Goal: Task Accomplishment & Management: Manage account settings

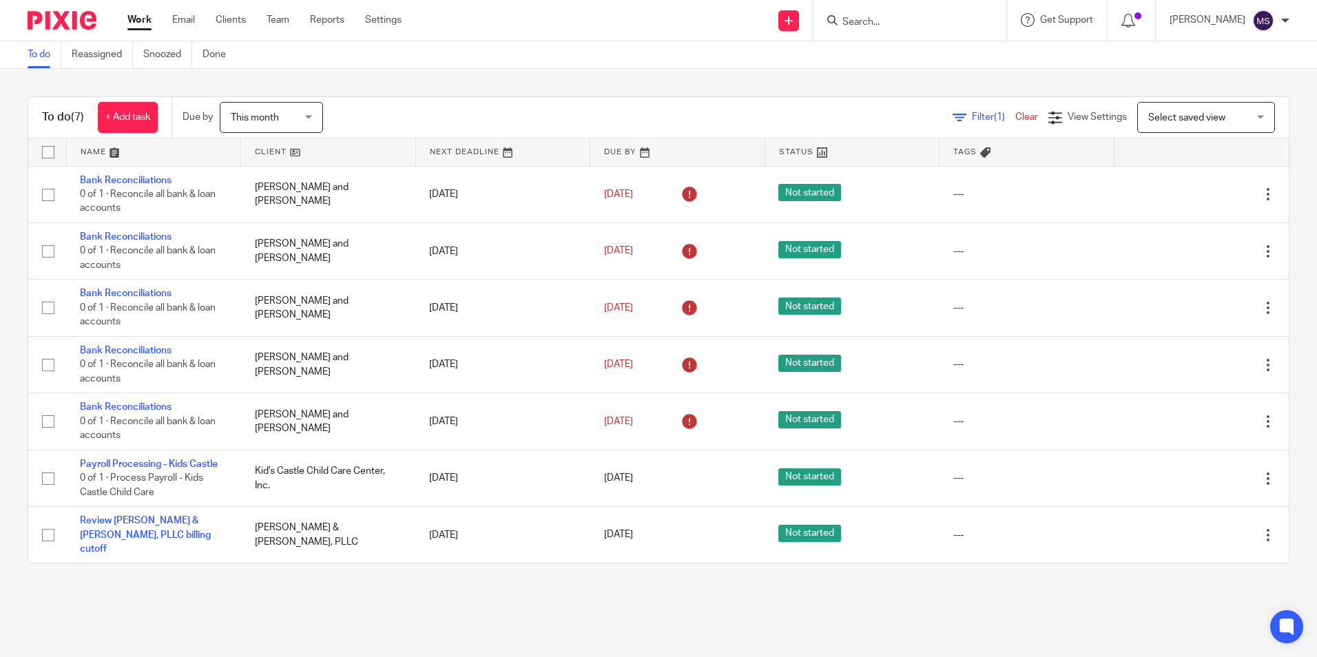
click at [909, 21] on input "Search" at bounding box center [903, 23] width 124 height 12
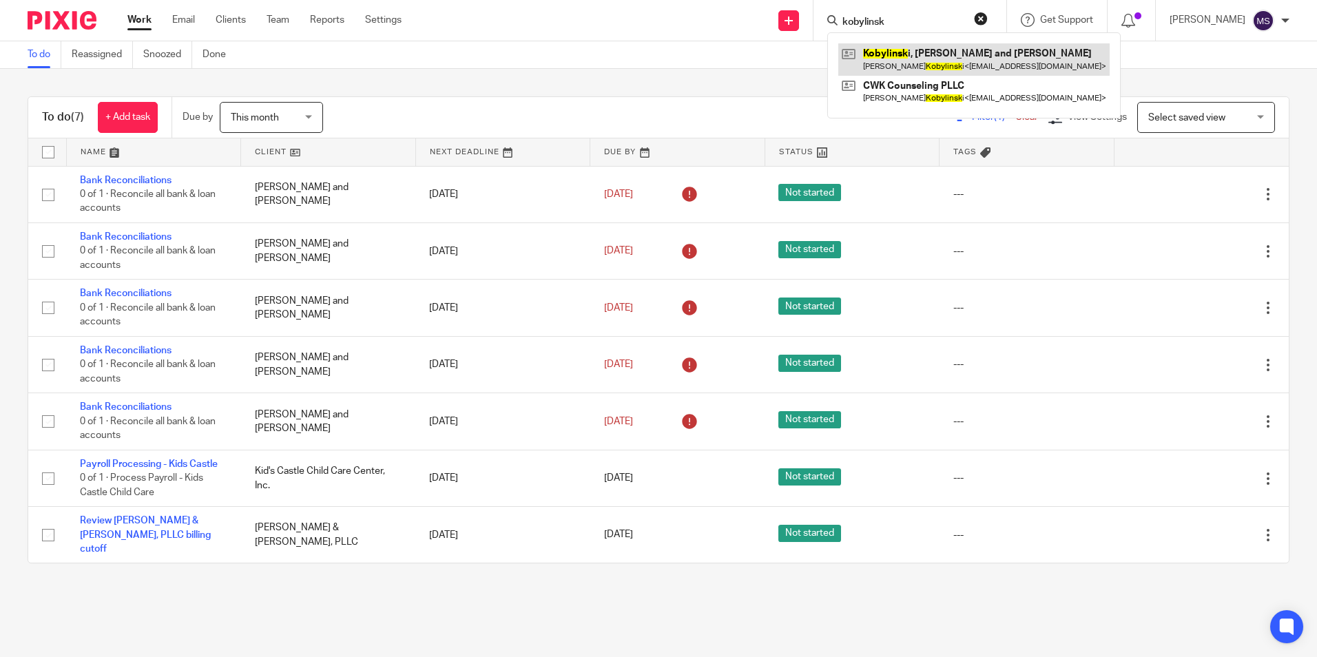
type input "kobylinsk"
click at [963, 57] on link at bounding box center [973, 59] width 271 height 32
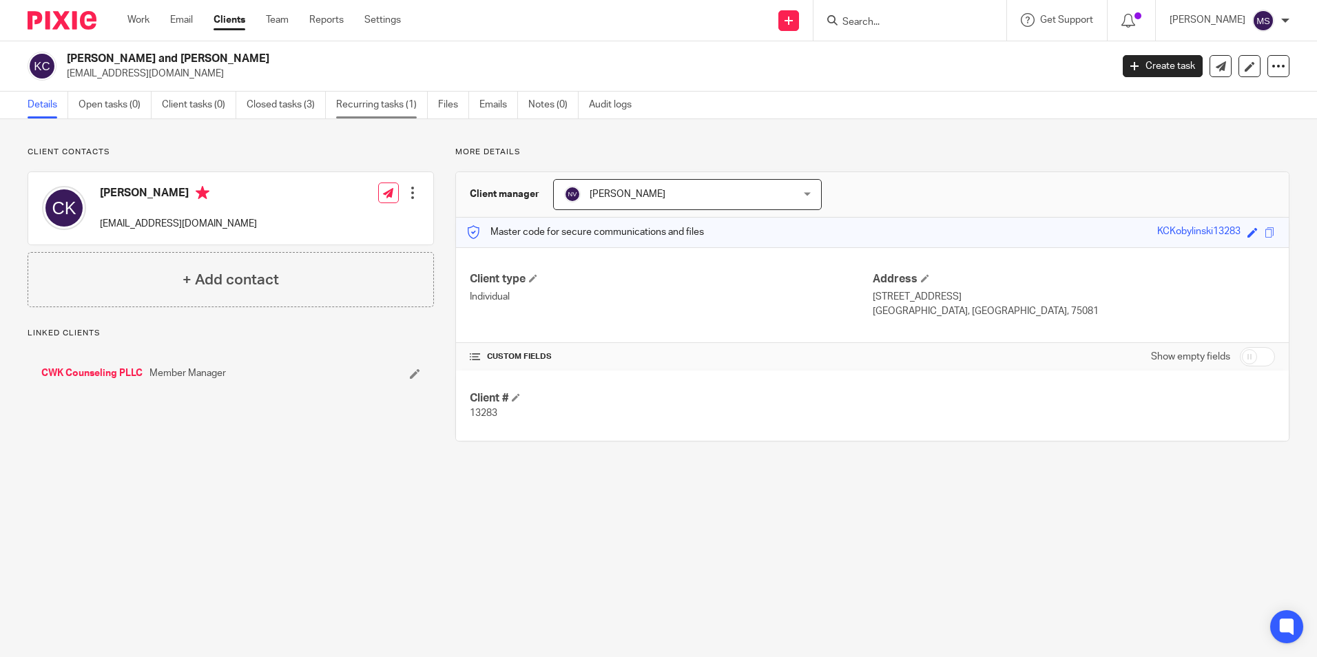
click at [394, 102] on link "Recurring tasks (1)" at bounding box center [382, 105] width 92 height 27
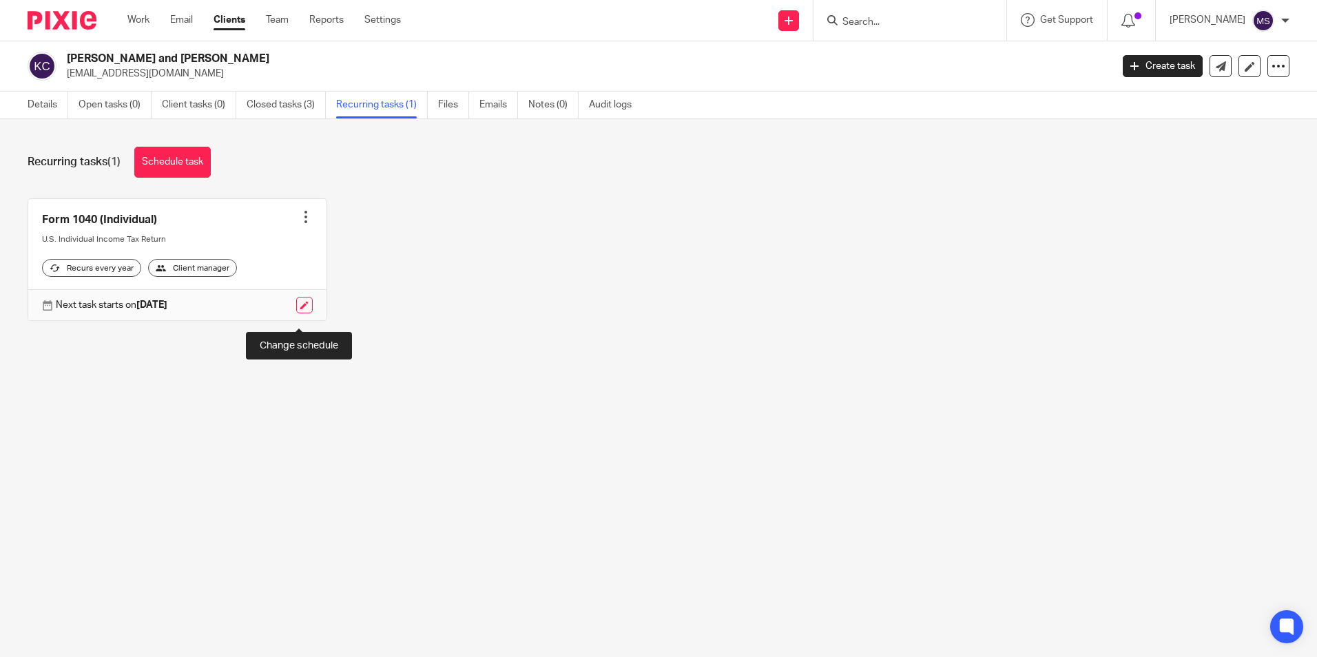
click at [298, 313] on link at bounding box center [304, 305] width 17 height 17
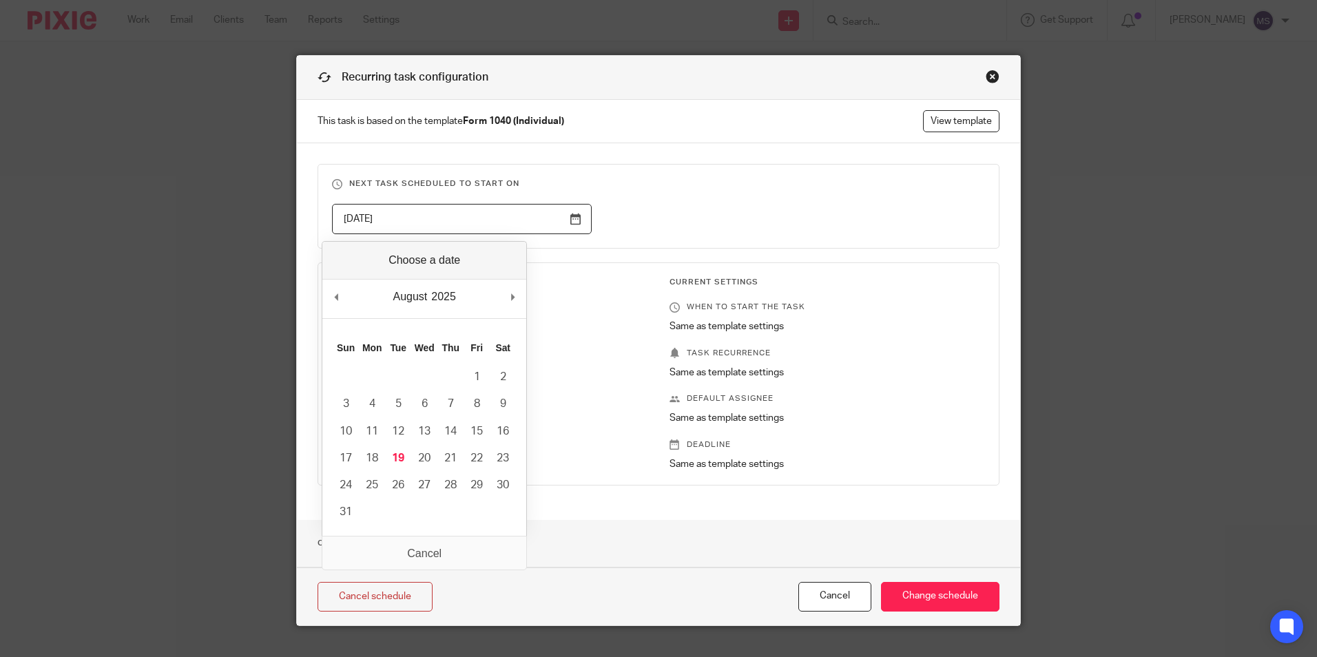
drag, startPoint x: 410, startPoint y: 214, endPoint x: 226, endPoint y: 208, distance: 184.0
click at [226, 208] on div "Recurring task configuration This task is based on the template Form 1040 (Indi…" at bounding box center [658, 328] width 1317 height 657
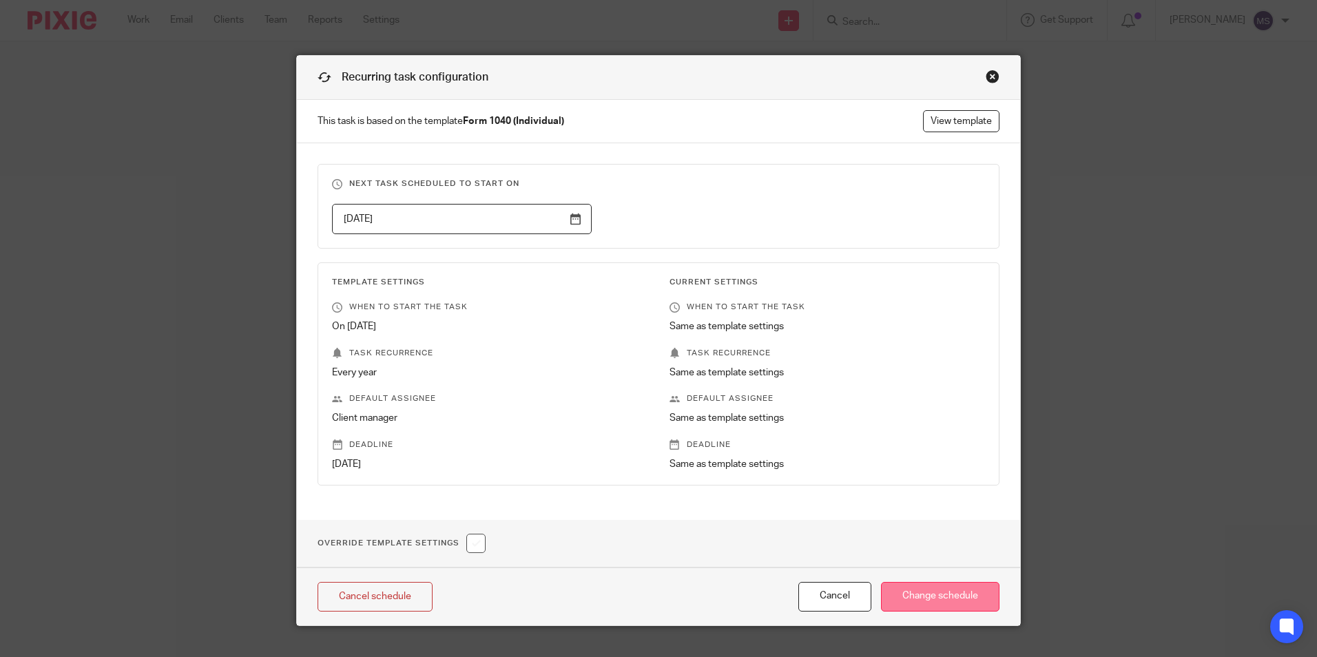
type input "2026-10-17"
click at [931, 600] on input "Change schedule" at bounding box center [940, 597] width 118 height 30
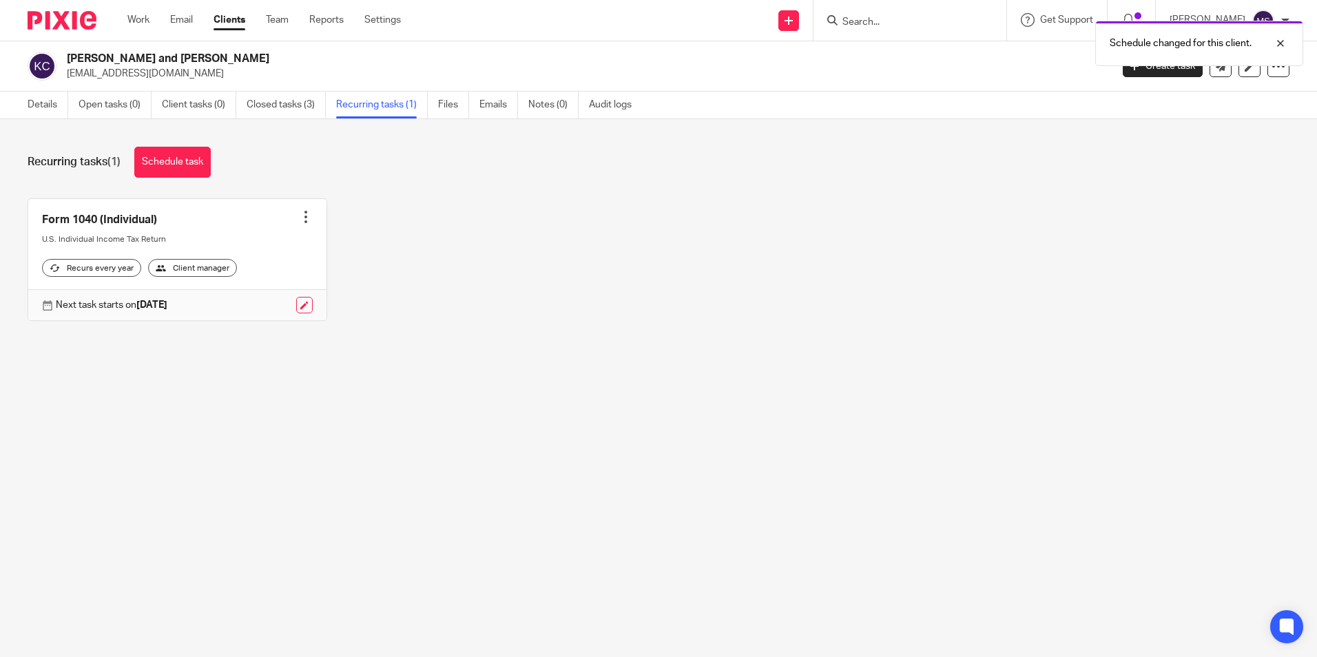
click at [301, 218] on div at bounding box center [306, 217] width 14 height 14
click at [257, 246] on link "Create task" at bounding box center [249, 248] width 110 height 20
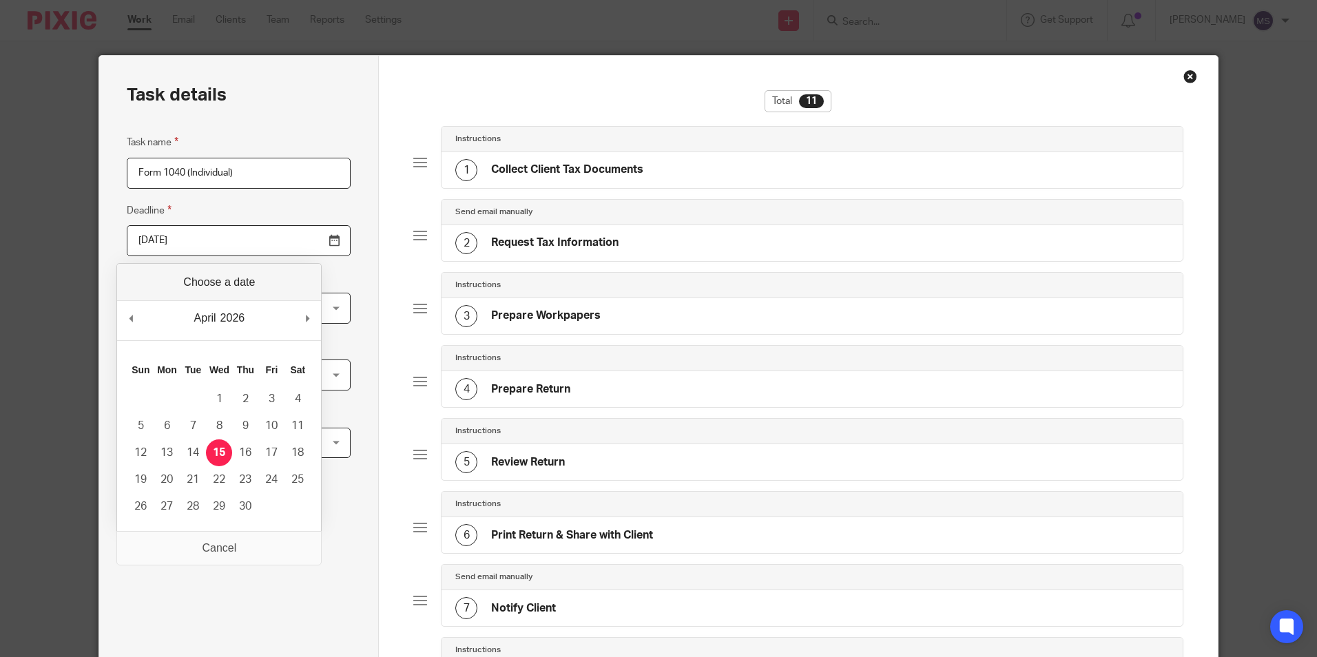
click at [210, 242] on input "2026-04-15" at bounding box center [239, 240] width 224 height 31
type input "2025-10-15"
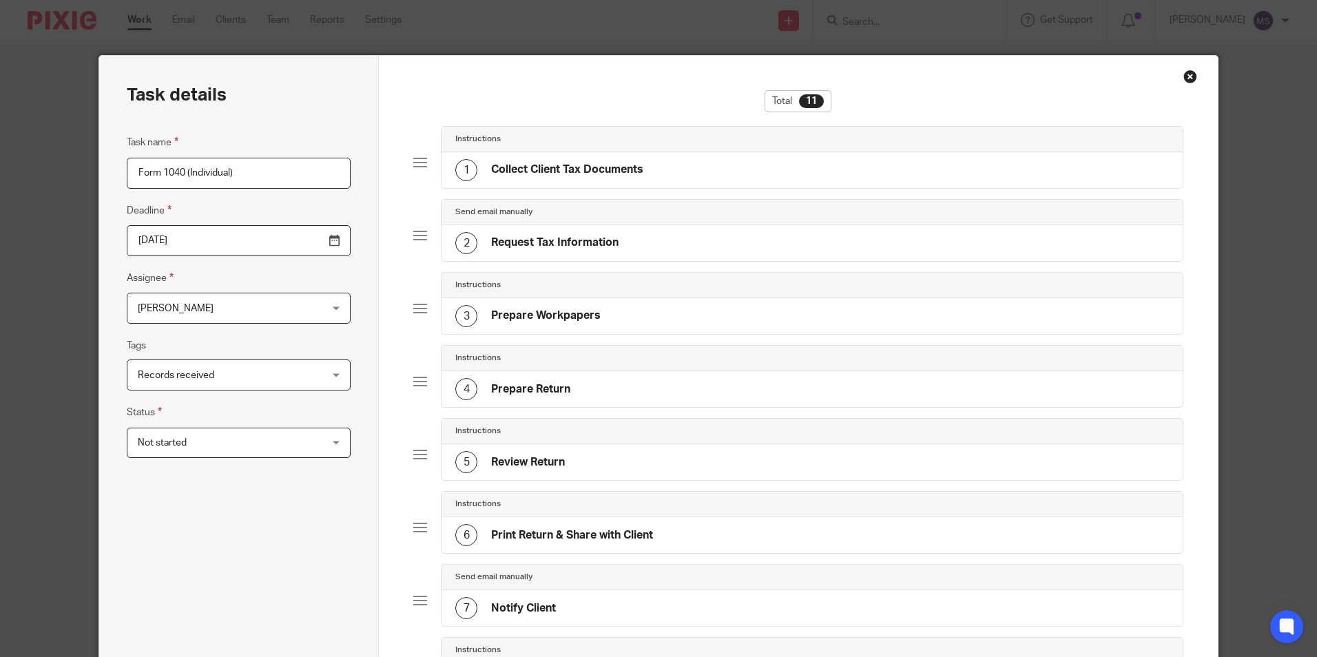
click at [199, 311] on span "[PERSON_NAME]" at bounding box center [222, 307] width 169 height 29
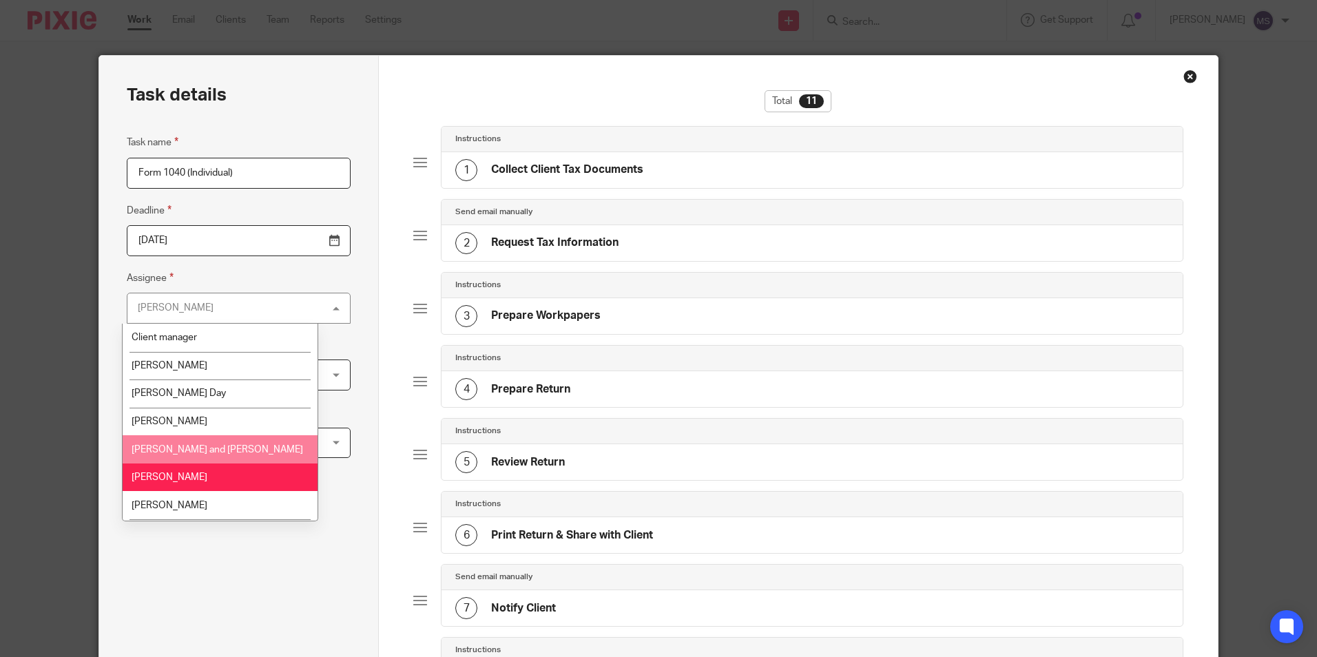
scroll to position [138, 0]
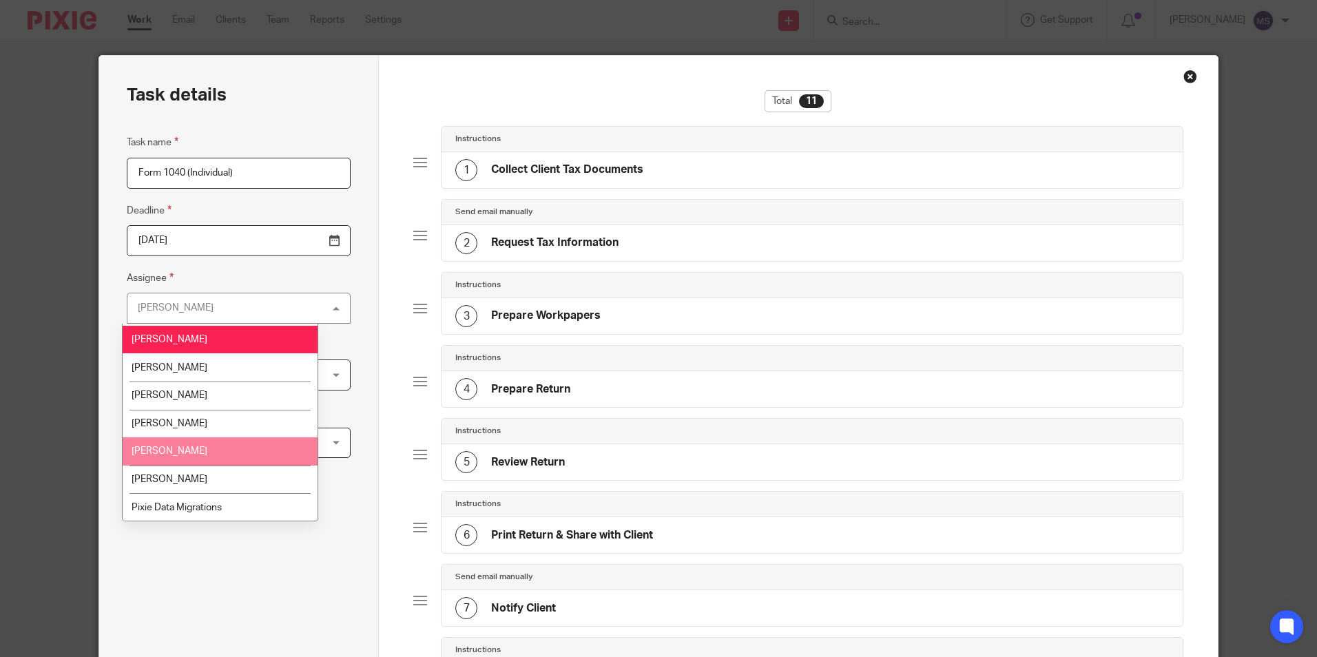
click at [207, 455] on li "Natalie Vuorenne" at bounding box center [220, 451] width 195 height 28
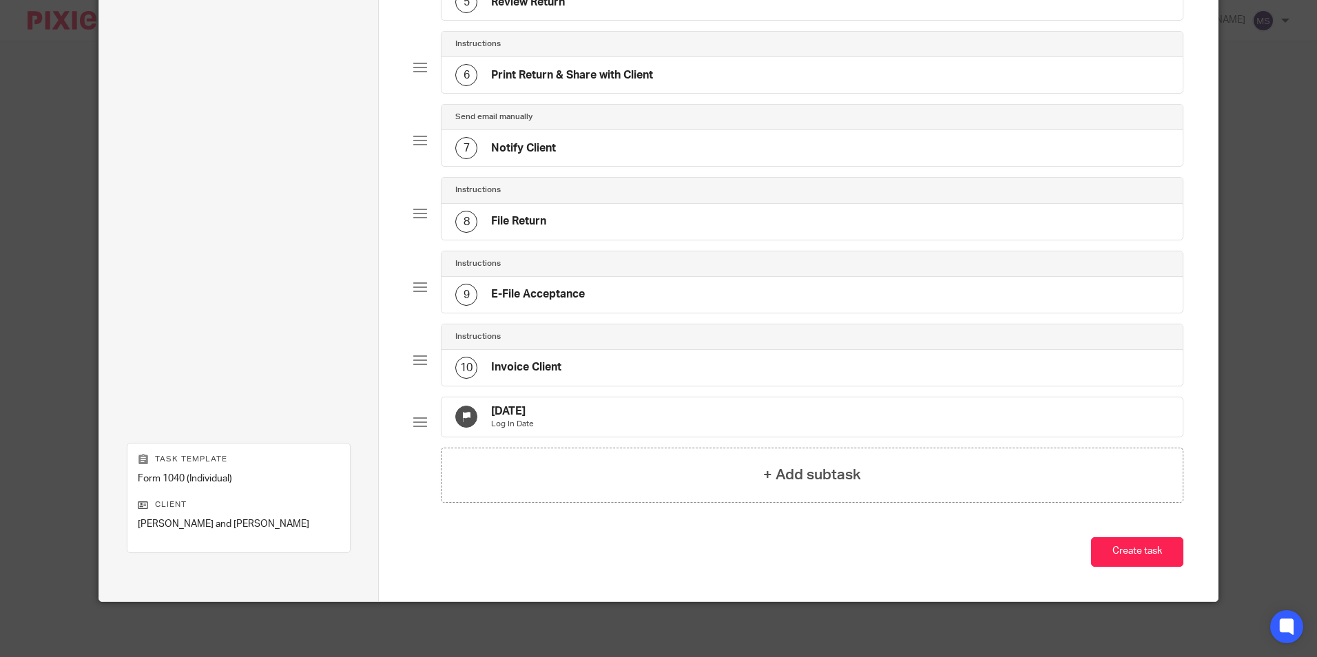
scroll to position [471, 0]
click at [1123, 552] on button "Create task" at bounding box center [1137, 552] width 92 height 30
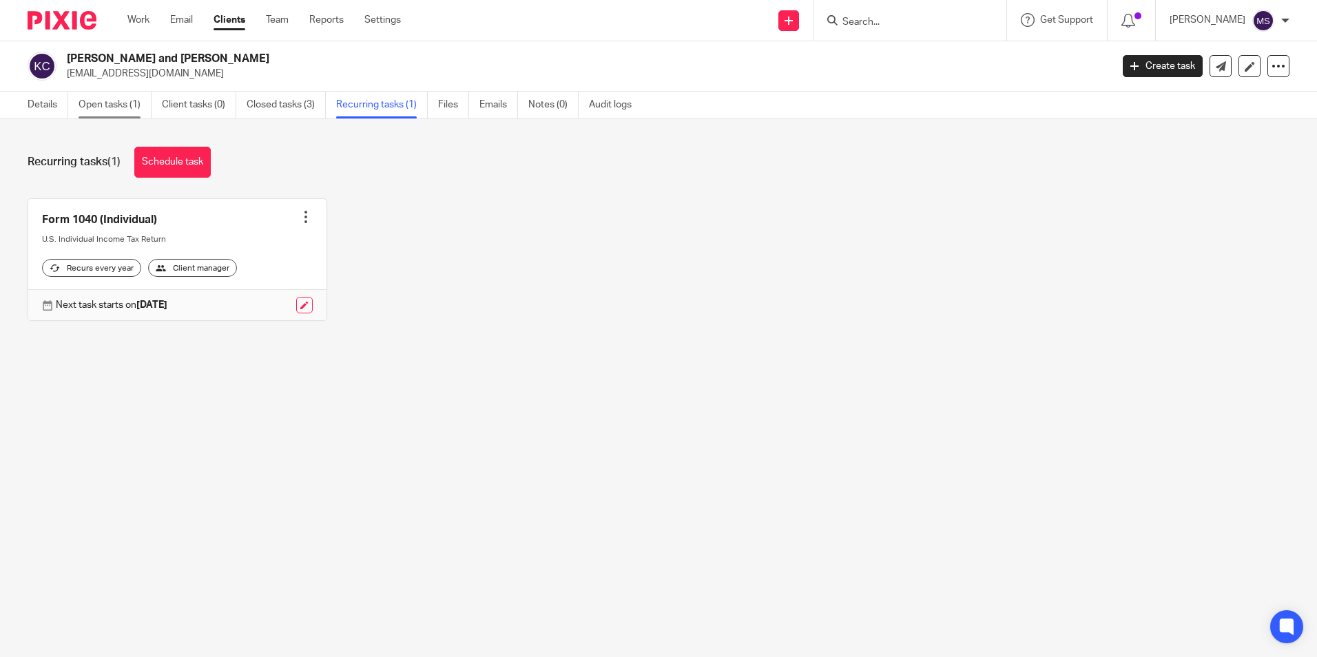
click at [117, 103] on link "Open tasks (1)" at bounding box center [115, 105] width 73 height 27
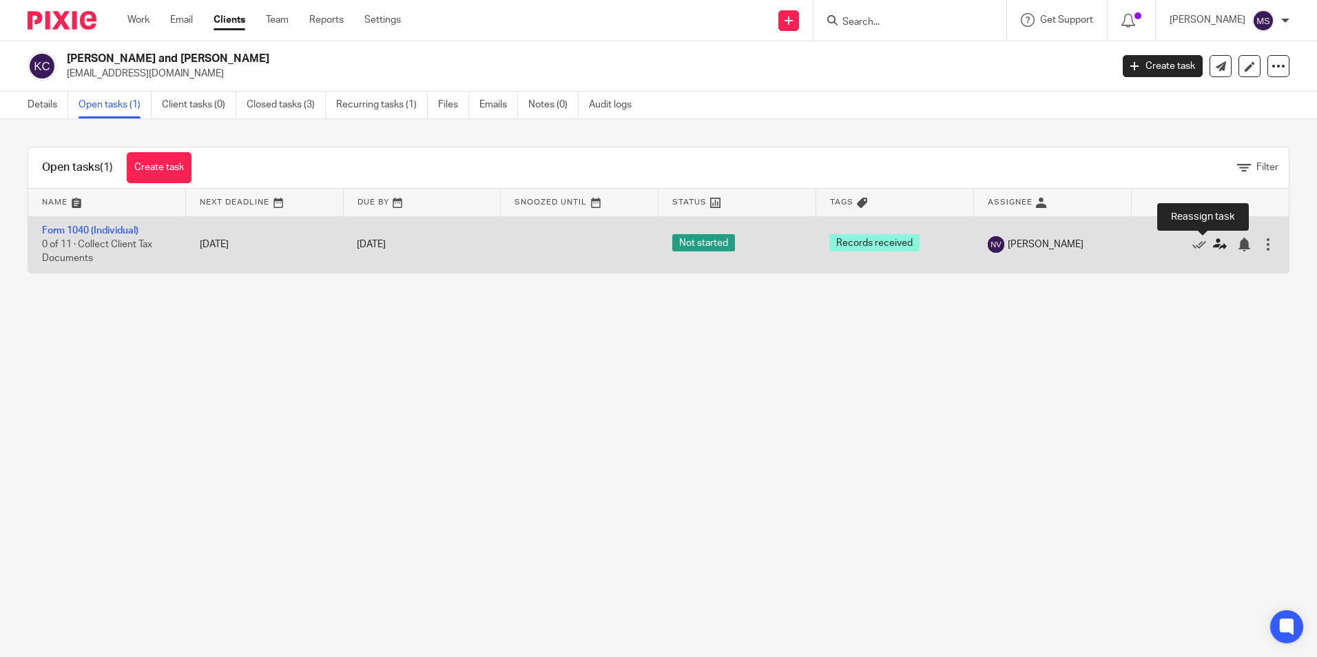
click at [1213, 244] on icon at bounding box center [1220, 245] width 14 height 14
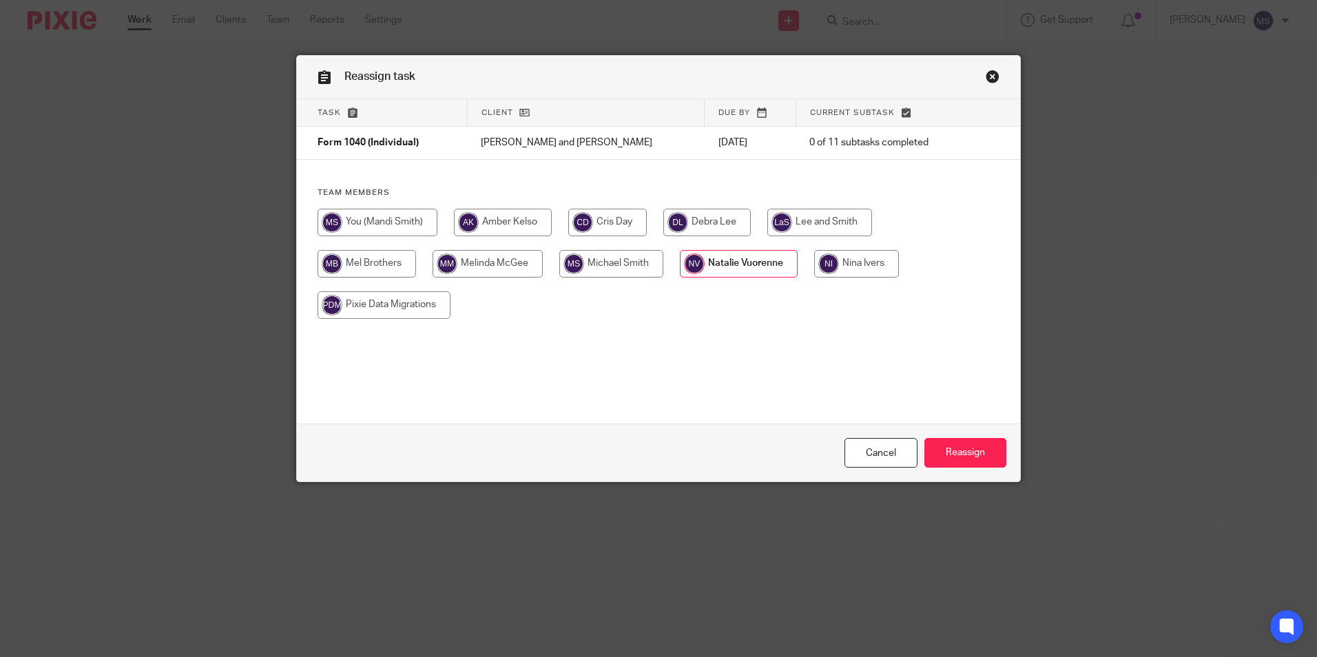
click at [483, 223] on input "radio" at bounding box center [503, 223] width 98 height 28
radio input "true"
click at [971, 456] on input "Reassign" at bounding box center [965, 453] width 82 height 30
